Goal: Task Accomplishment & Management: Use online tool/utility

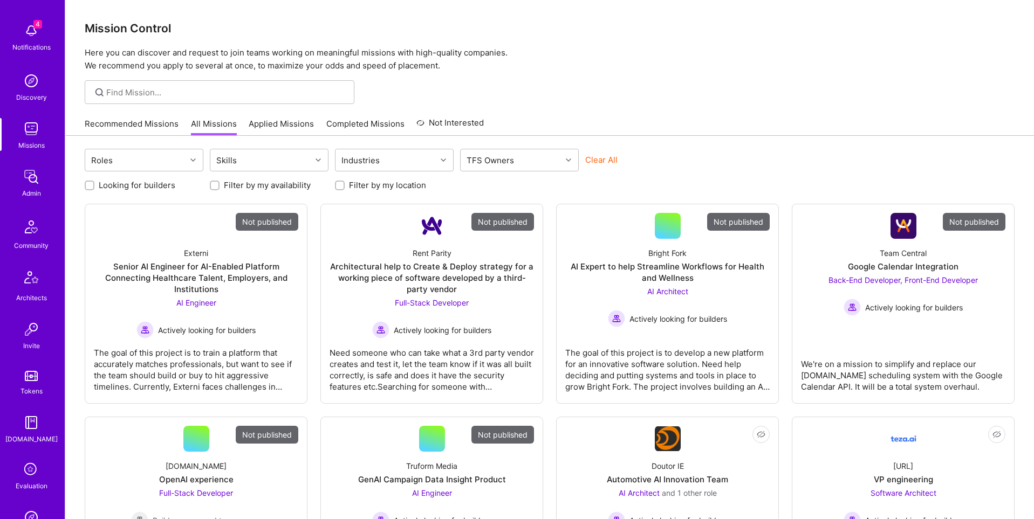
scroll to position [169, 0]
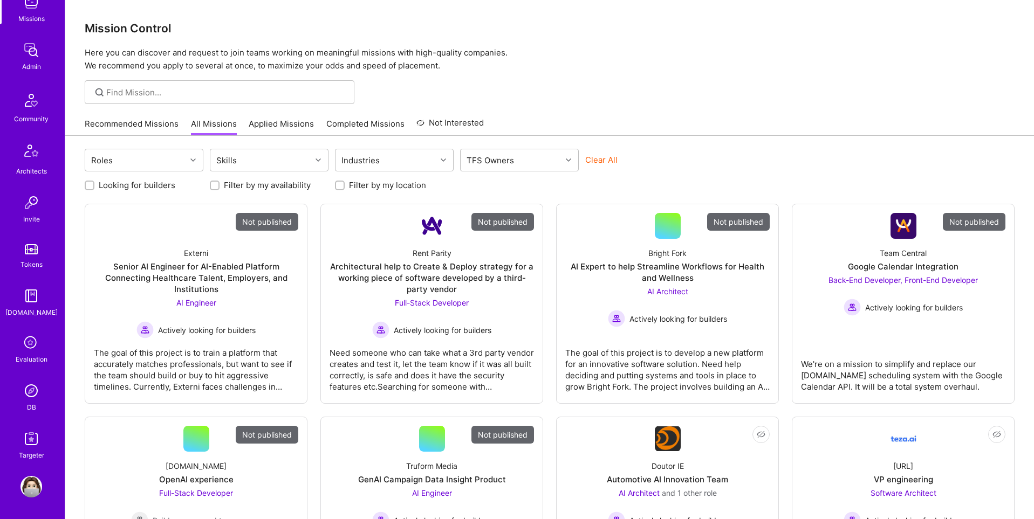
click at [31, 392] on img at bounding box center [31, 391] width 22 height 22
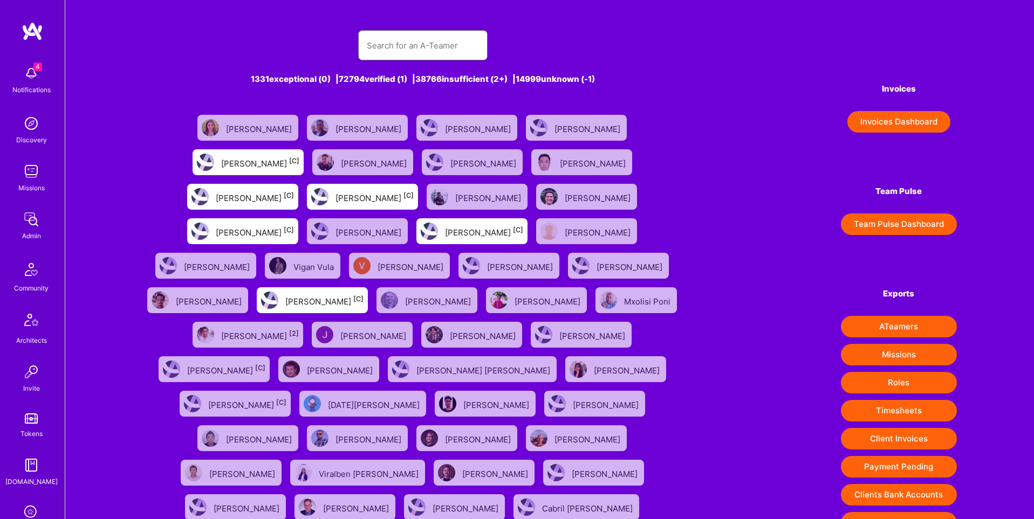
click at [452, 53] on input "text" at bounding box center [423, 46] width 112 height 28
paste input "Christopher Moore"
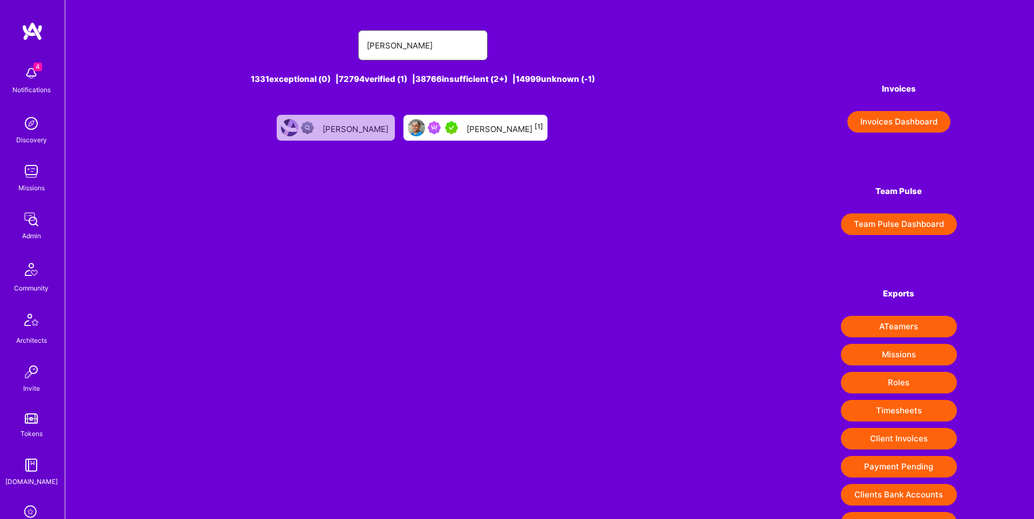
type input "Christopher Moore"
click at [23, 220] on img at bounding box center [31, 220] width 22 height 22
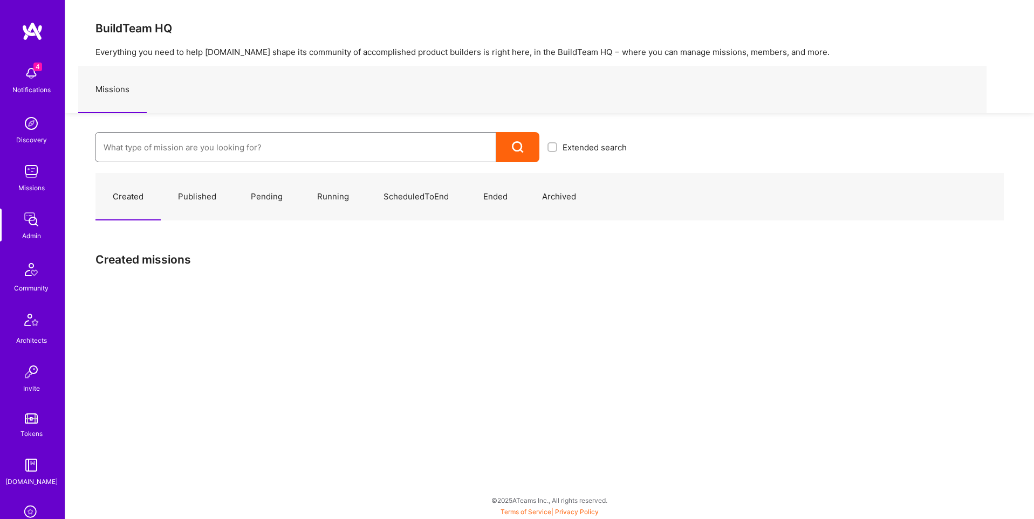
click at [207, 146] on input at bounding box center [296, 148] width 384 height 28
paste input "Flowcarbon"
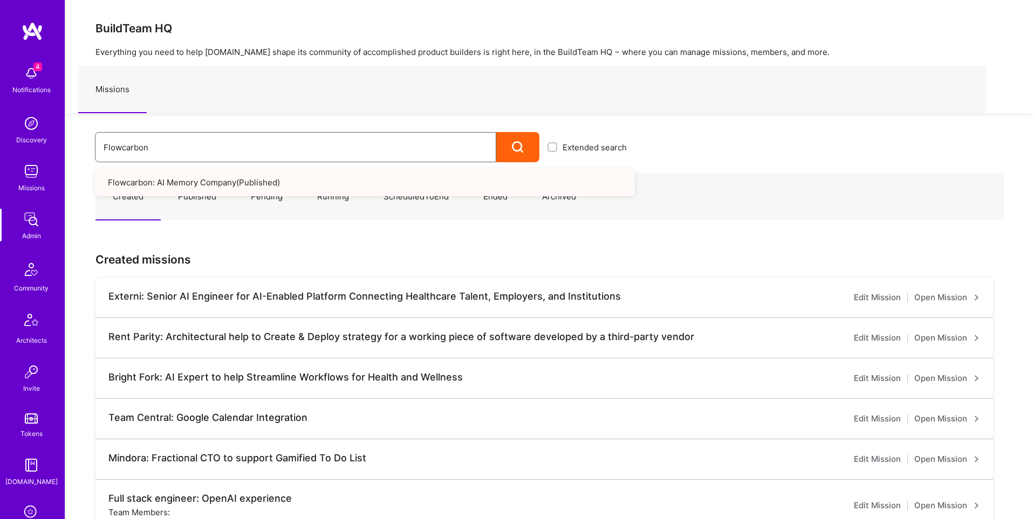
type input "Flowcarbon"
click at [191, 181] on link "Flowcarbon: AI Memory Company ( Published )" at bounding box center [365, 183] width 540 height 28
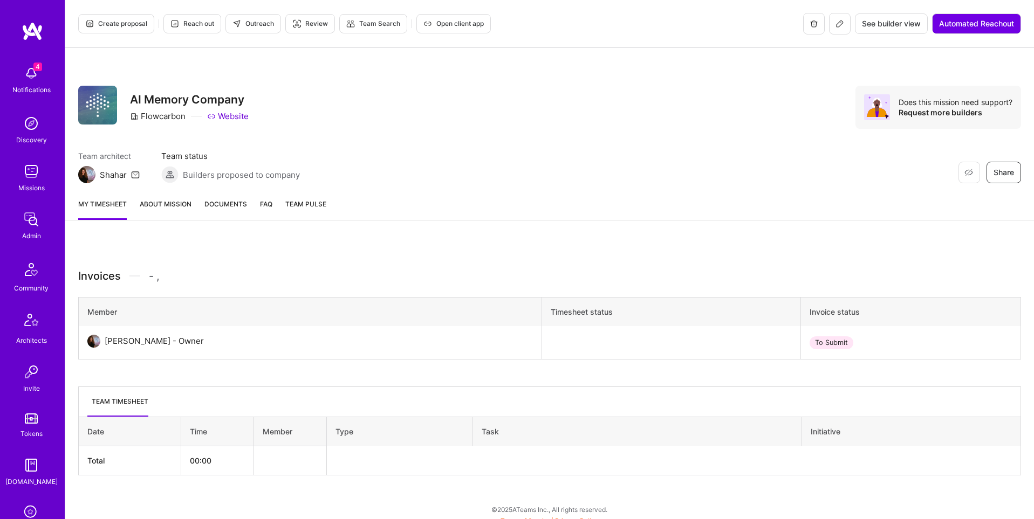
click at [896, 24] on span "See builder view" at bounding box center [891, 23] width 59 height 11
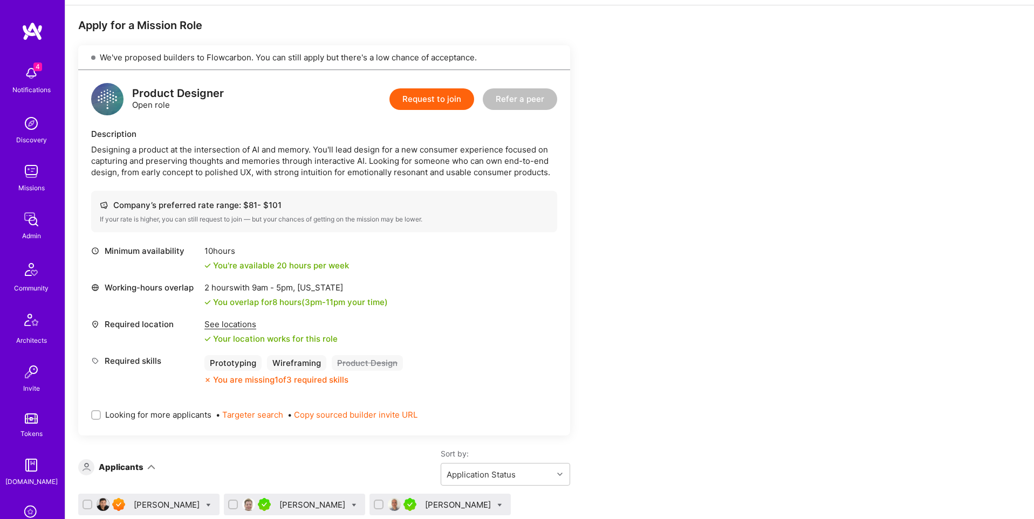
scroll to position [187, 0]
drag, startPoint x: 100, startPoint y: 57, endPoint x: 483, endPoint y: 59, distance: 383.4
click at [483, 59] on div "We've proposed builders to Flowcarbon. You can still apply but there's a low ch…" at bounding box center [324, 58] width 492 height 25
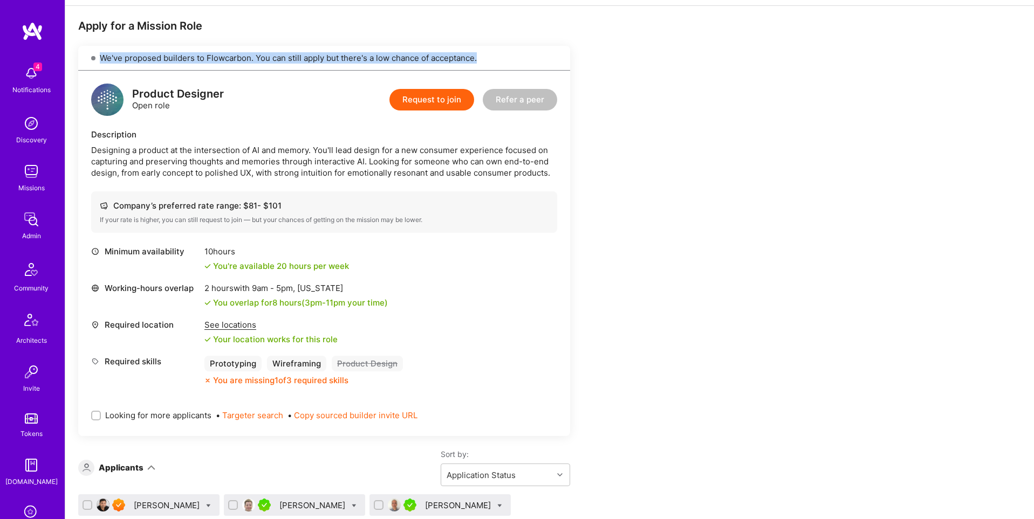
drag, startPoint x: 483, startPoint y: 59, endPoint x: 147, endPoint y: 70, distance: 336.7
click at [147, 70] on div "We've proposed builders to Flowcarbon. You can still apply but there's a low ch…" at bounding box center [324, 58] width 492 height 25
copy div "We've proposed builders to Flowcarbon. You can still apply but there's a low ch…"
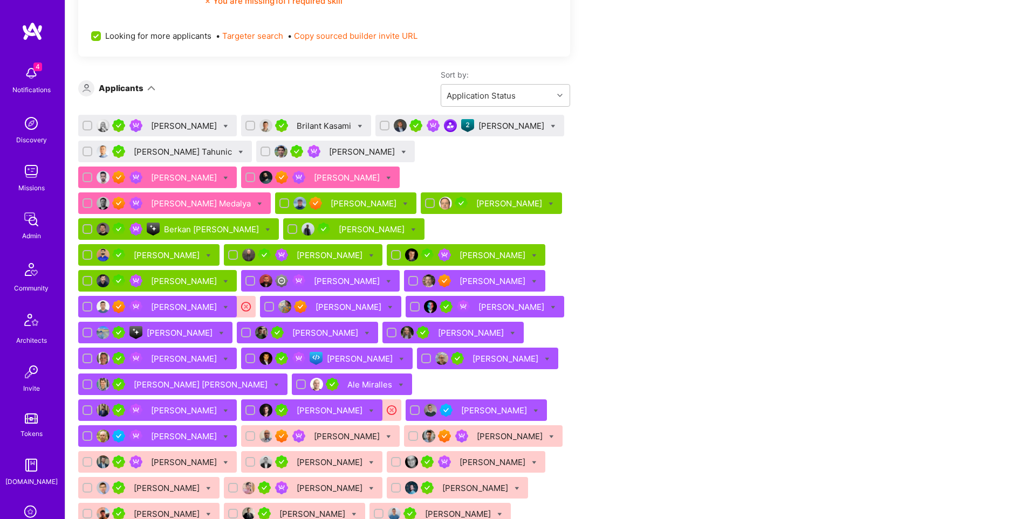
scroll to position [951, 0]
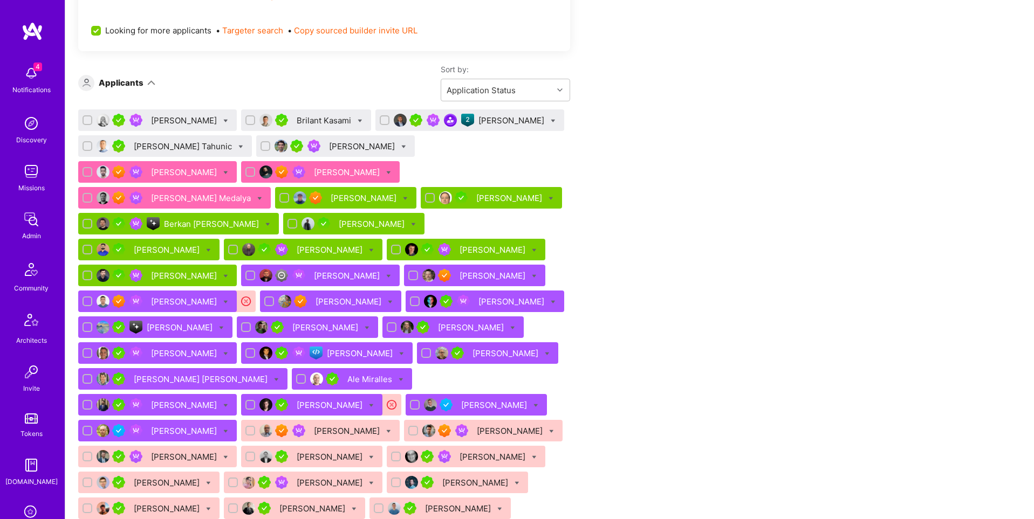
click at [109, 166] on img at bounding box center [103, 172] width 13 height 13
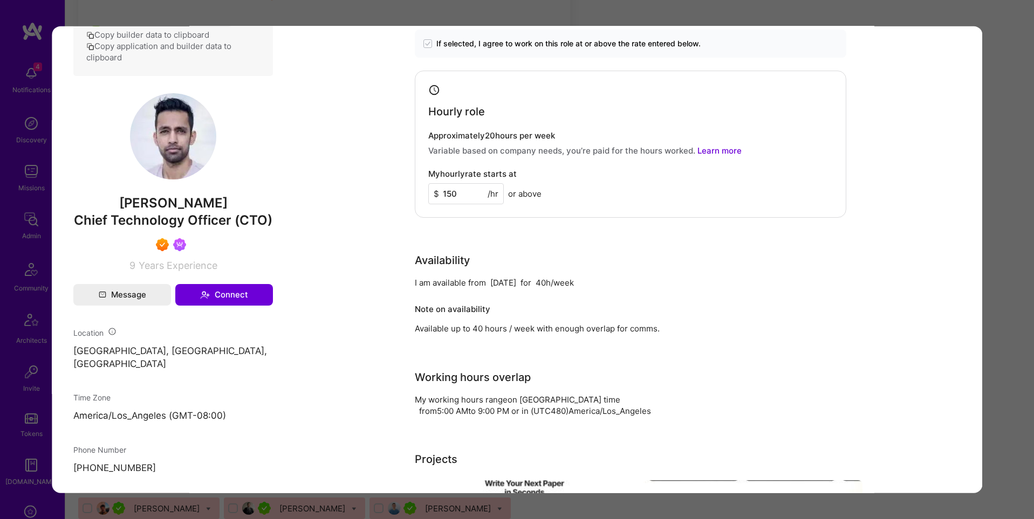
scroll to position [593, 0]
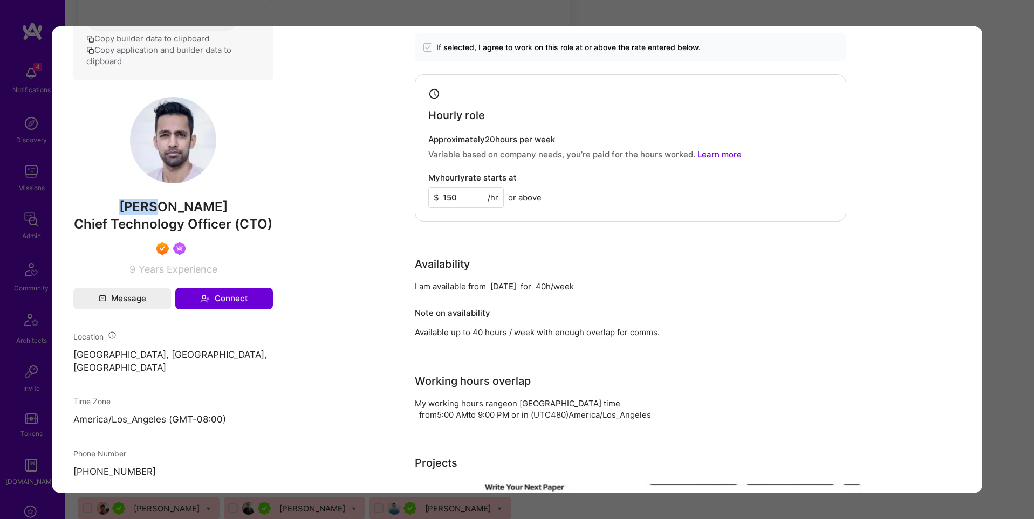
drag, startPoint x: 132, startPoint y: 196, endPoint x: 170, endPoint y: 201, distance: 38.0
click at [170, 201] on span "Shray Bansal" at bounding box center [173, 206] width 200 height 16
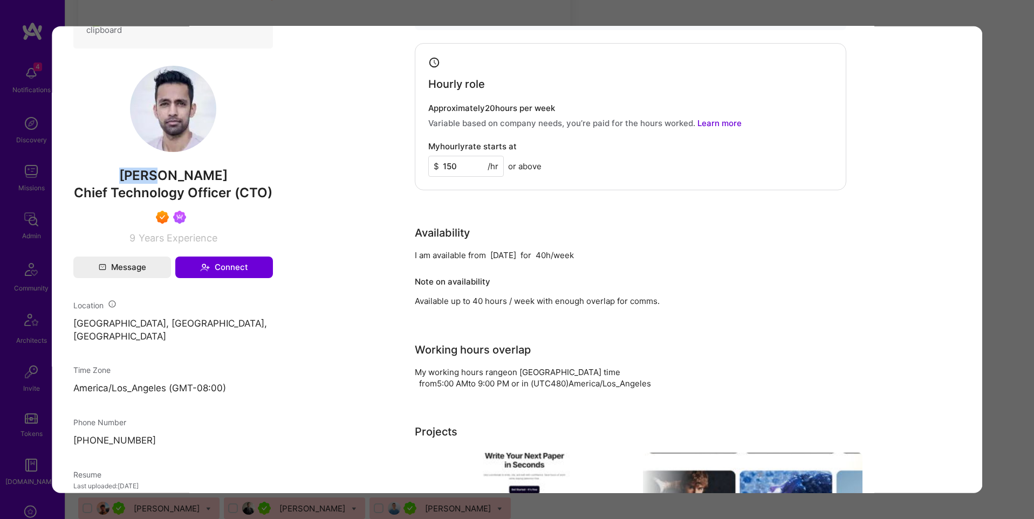
scroll to position [620, 0]
click at [216, 179] on span "Shray Bansal" at bounding box center [173, 174] width 200 height 16
copy span "Shray Bansal"
click at [15, 327] on div "Application 6 of 51 Evaluation scores Expertise level Superstar Interpersonal s…" at bounding box center [517, 259] width 1034 height 519
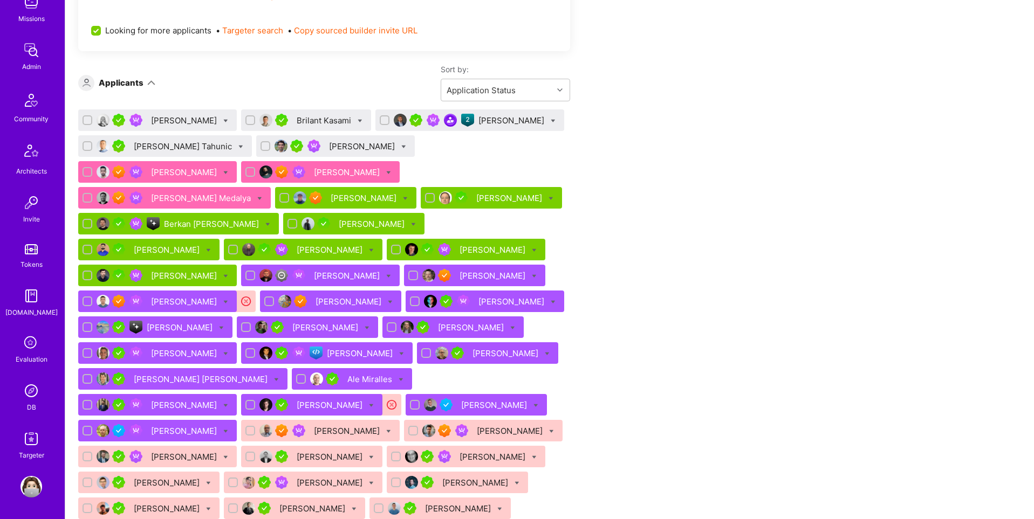
scroll to position [169, 0]
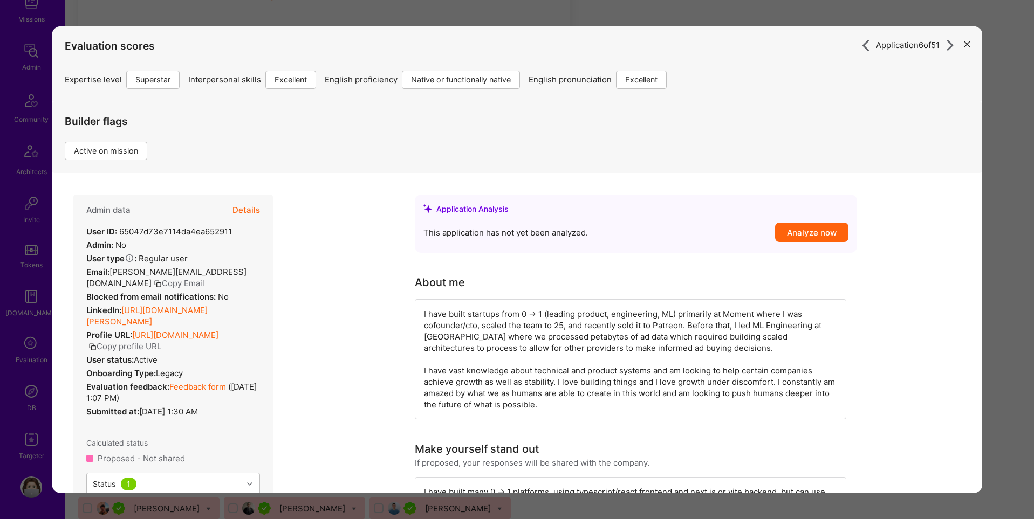
drag, startPoint x: 26, startPoint y: 429, endPoint x: 16, endPoint y: 429, distance: 10.2
click at [26, 429] on div "Application 6 of 51 Evaluation scores Expertise level Superstar Interpersonal s…" at bounding box center [517, 259] width 1034 height 519
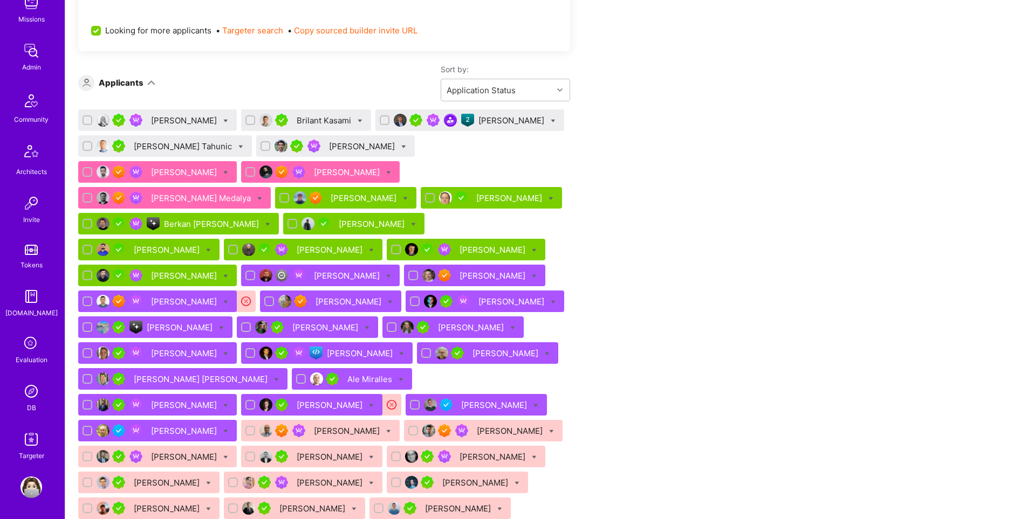
click at [31, 389] on img at bounding box center [31, 392] width 22 height 22
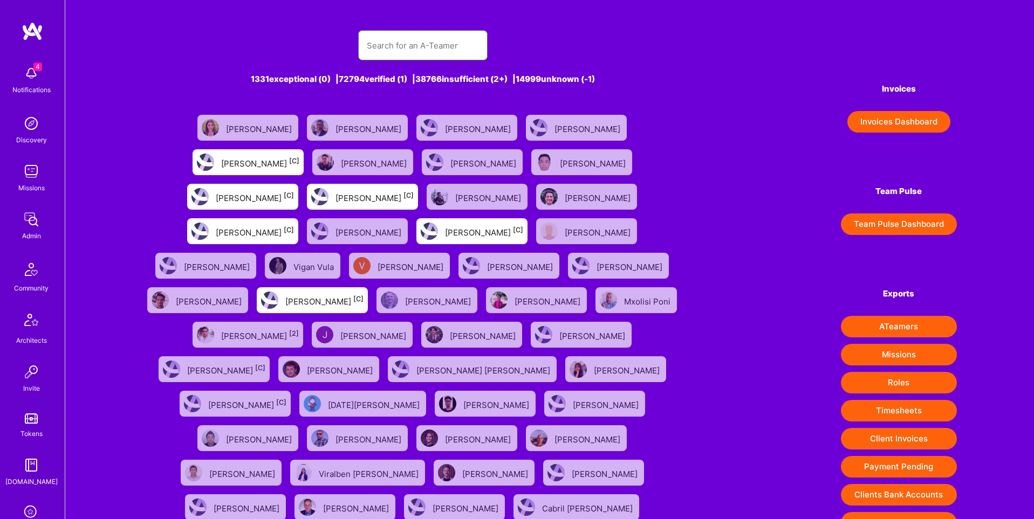
click at [430, 35] on input "text" at bounding box center [423, 46] width 112 height 28
paste input "Shray Bansal"
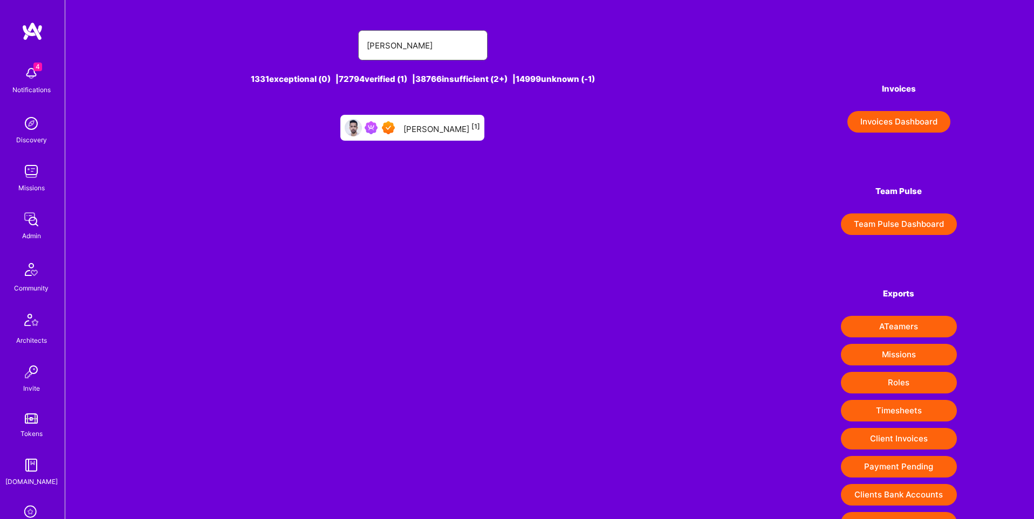
type input "Shray Bansal"
click at [425, 122] on div "Shray Bansal [1]" at bounding box center [441, 128] width 77 height 14
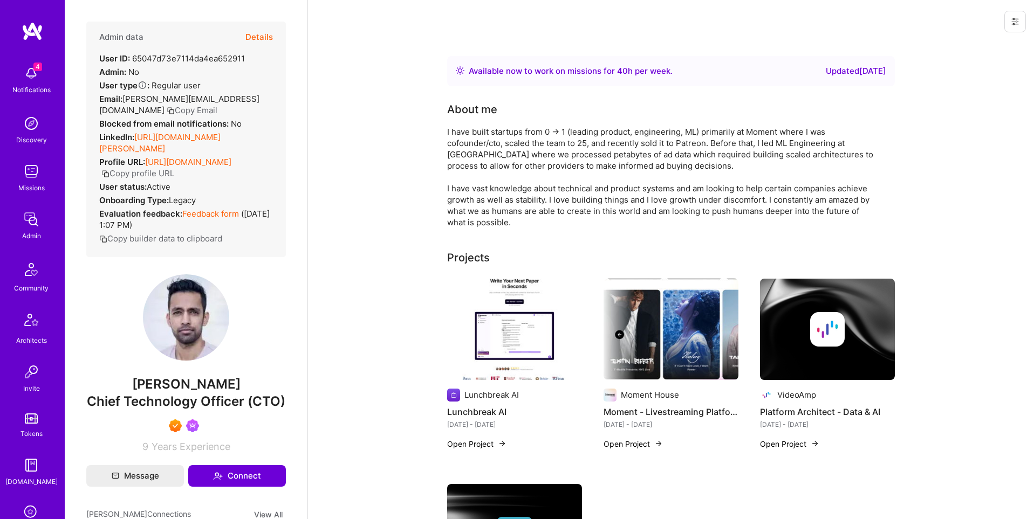
scroll to position [169, 0]
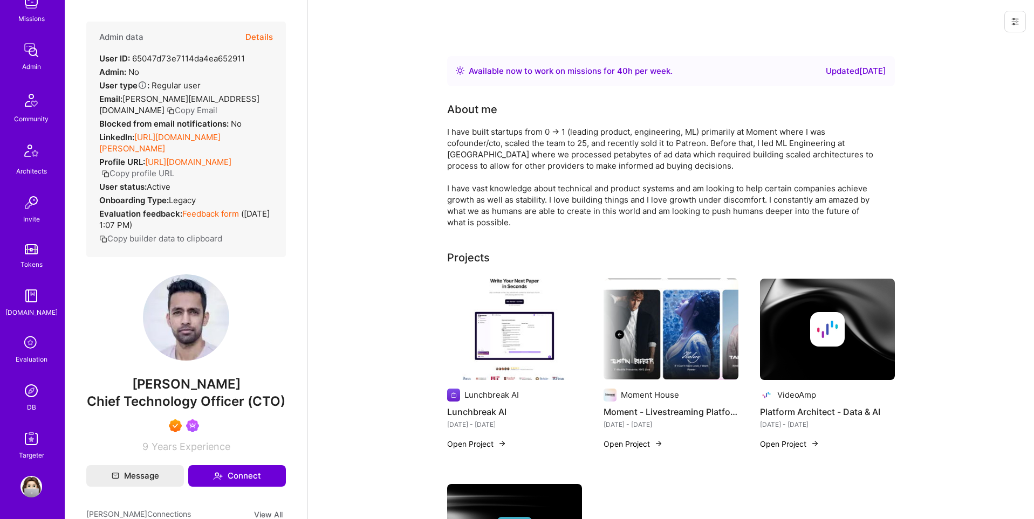
click at [33, 392] on img at bounding box center [31, 391] width 22 height 22
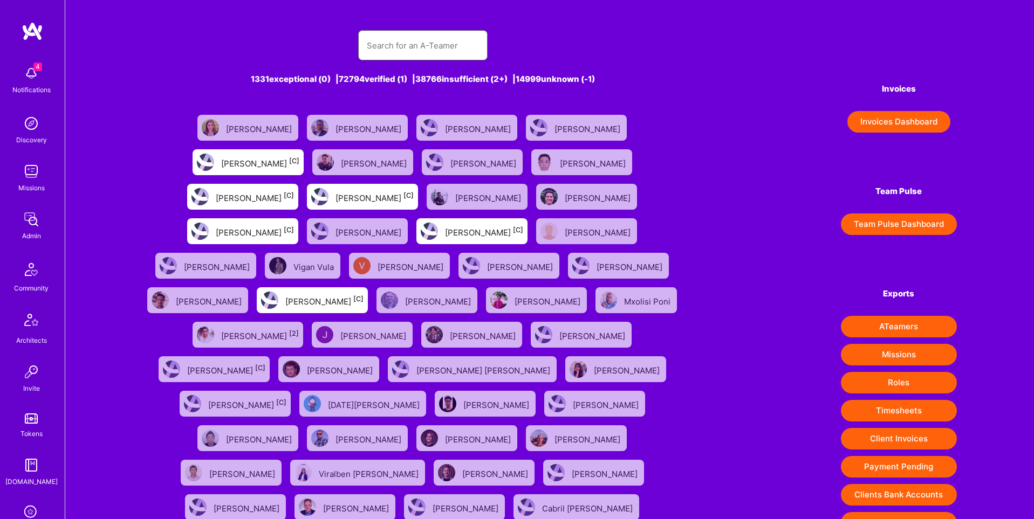
click at [451, 45] on input "text" at bounding box center [423, 46] width 112 height 28
paste input "https://platform.a.team/josecarvalho"
type input "https://platform.a.team/josecarvalho"
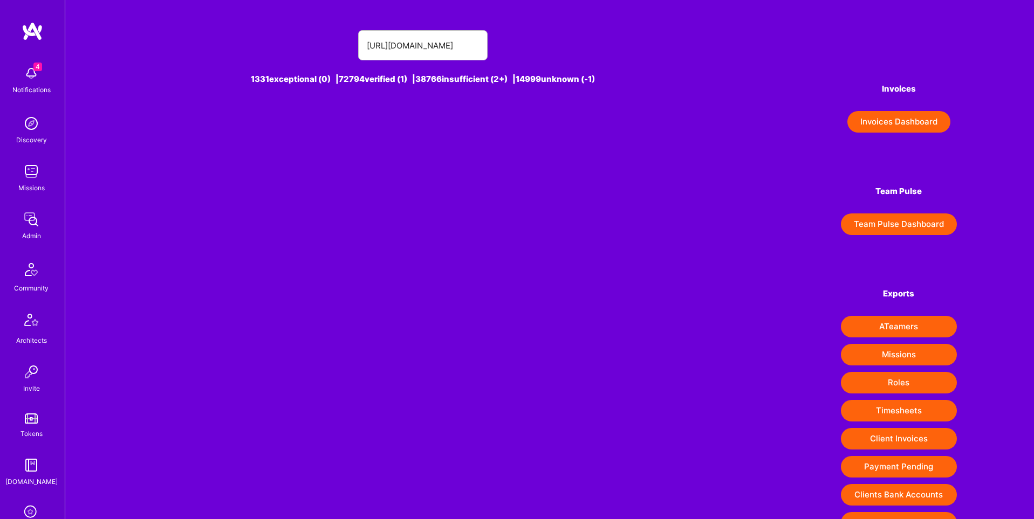
scroll to position [0, 0]
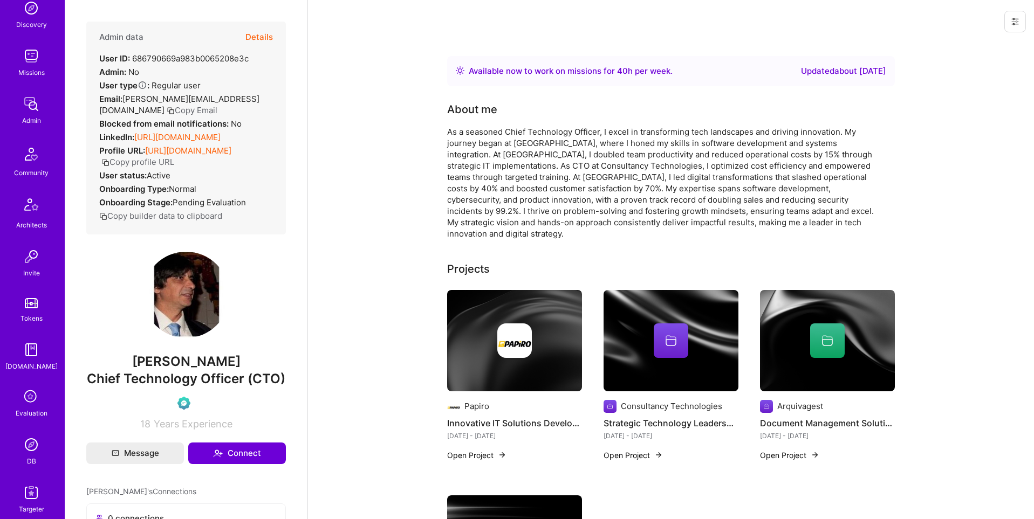
scroll to position [169, 0]
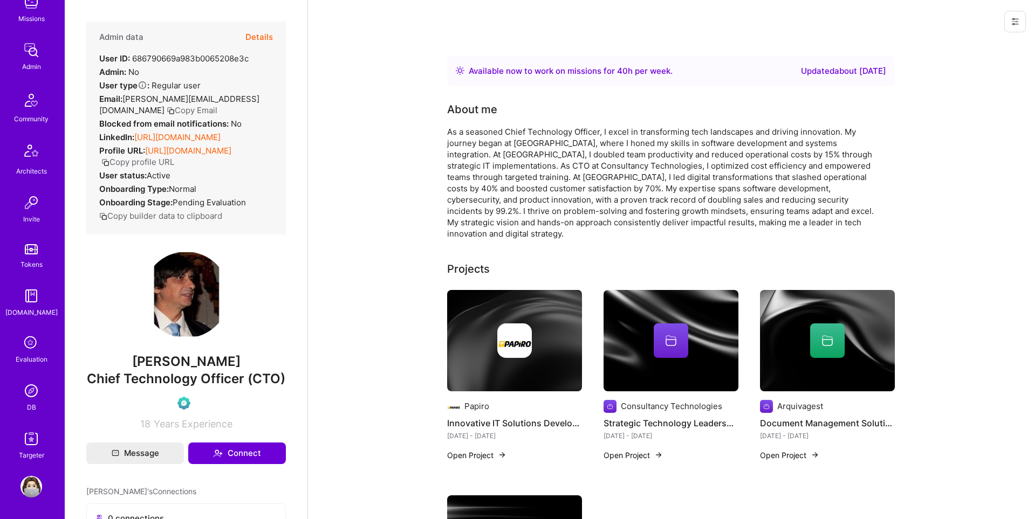
click at [31, 393] on img at bounding box center [31, 391] width 22 height 22
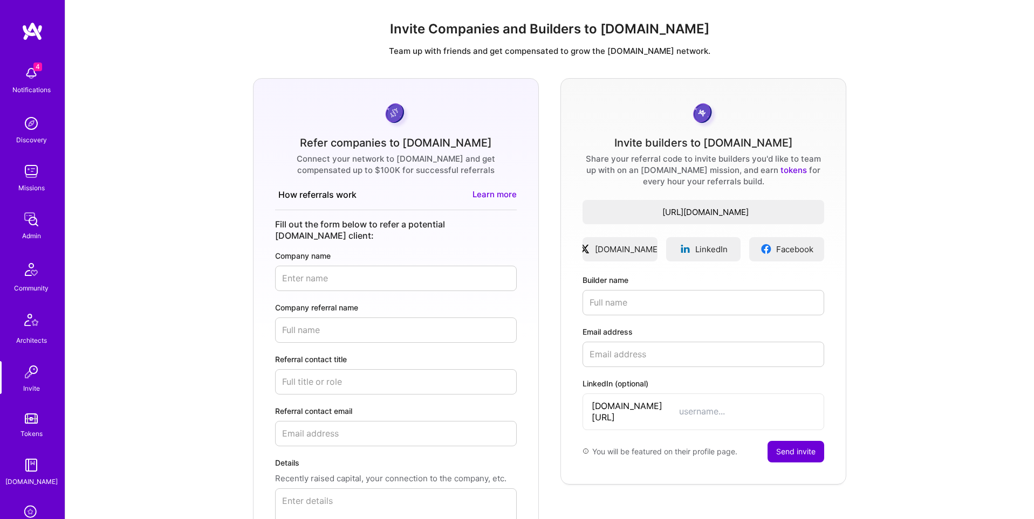
scroll to position [169, 0]
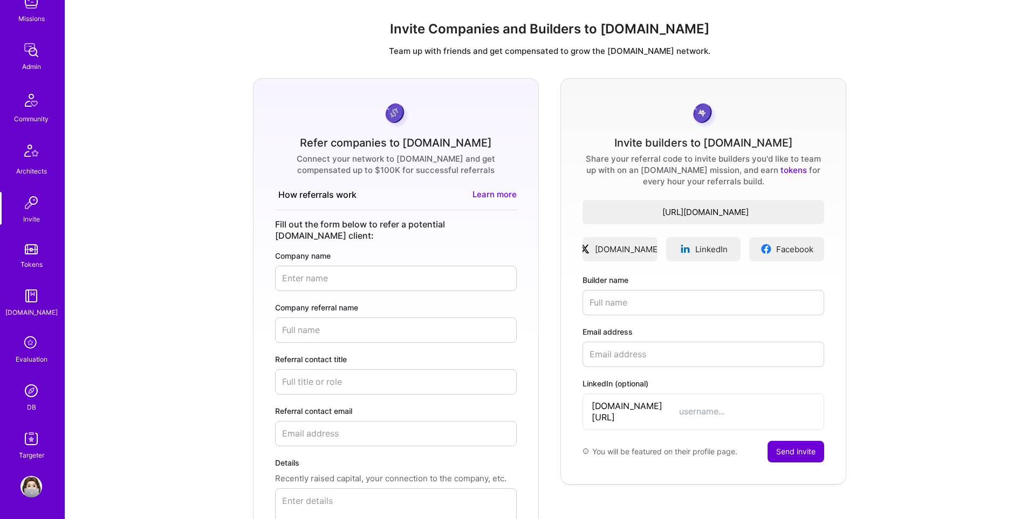
click at [35, 395] on img at bounding box center [31, 391] width 22 height 22
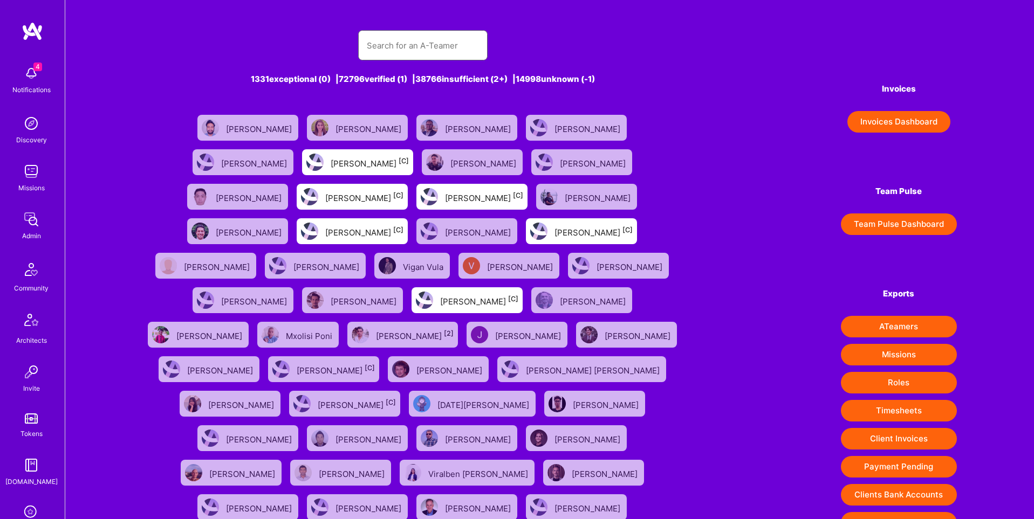
click at [396, 50] on input "text" at bounding box center [423, 46] width 112 height 28
paste input "https://platform.a.team/luvesingh"
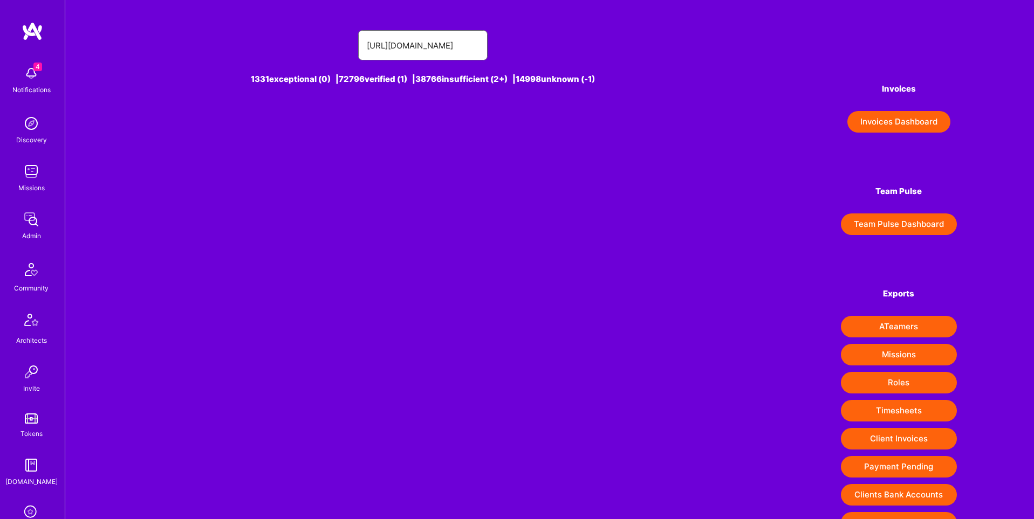
type input "https://platform.a.team/luvesingh"
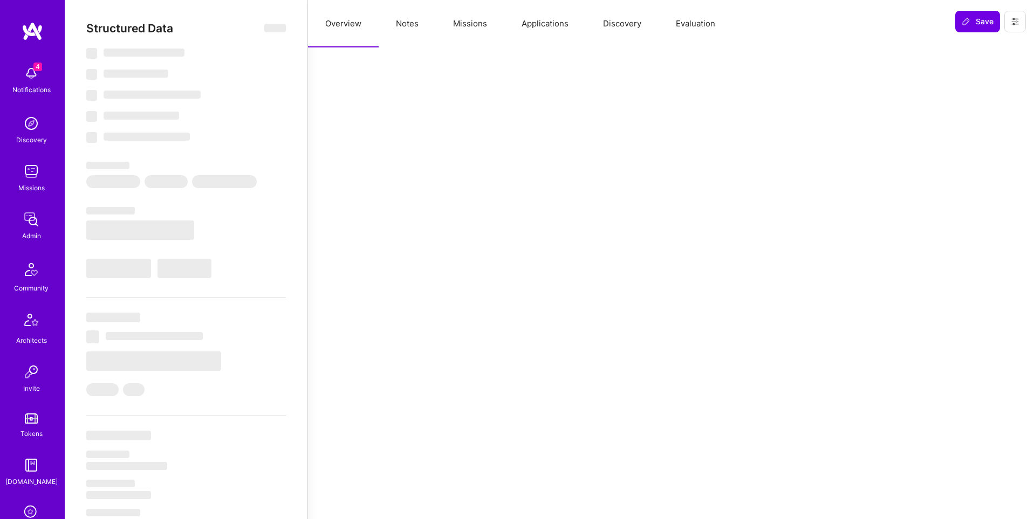
select select "Right Now"
select select "7"
select select "6"
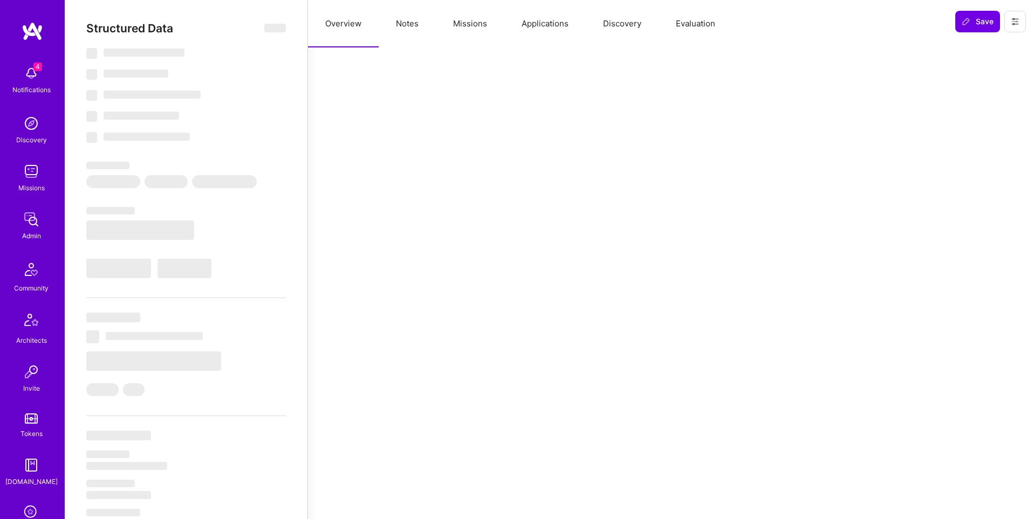
select select "IN"
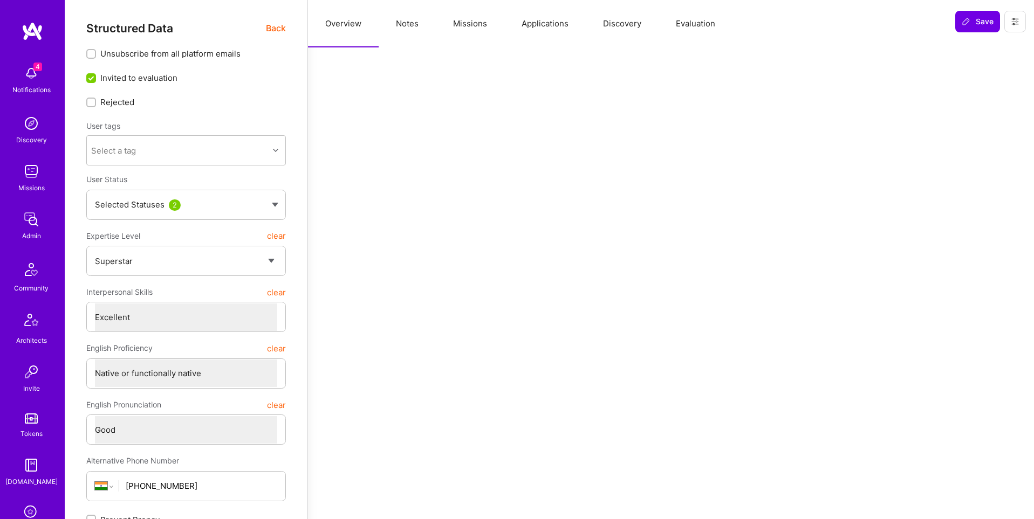
click at [558, 29] on button "Applications" at bounding box center [544, 23] width 81 height 47
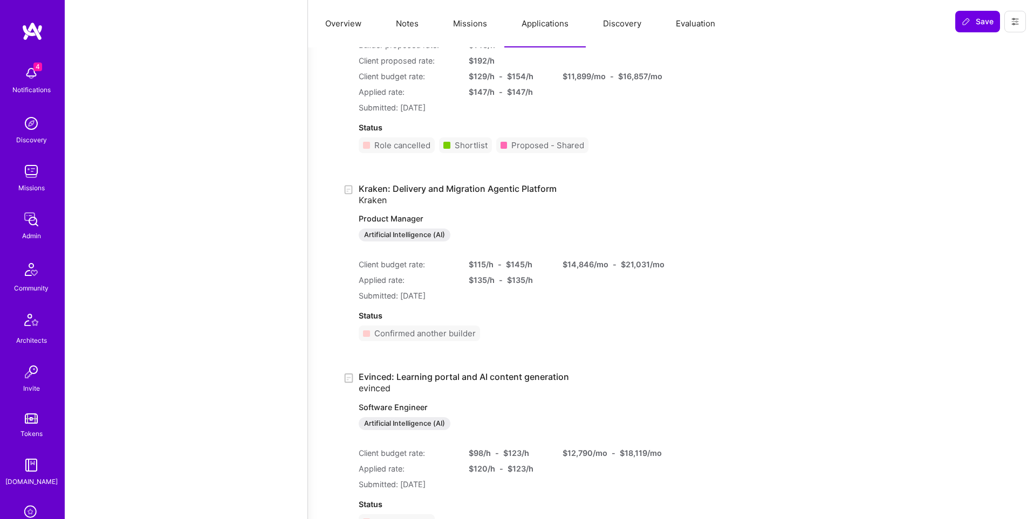
scroll to position [3909, 0]
click at [1019, 24] on icon at bounding box center [1015, 21] width 9 height 9
click at [962, 44] on button "Login as Luve" at bounding box center [976, 46] width 100 height 28
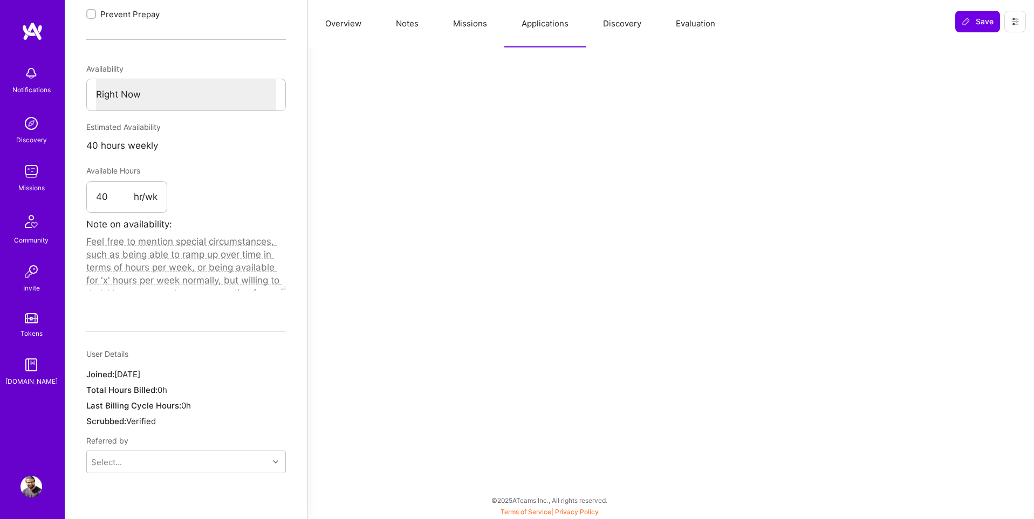
scroll to position [488, 0]
